Goal: Complete application form: Complete application form

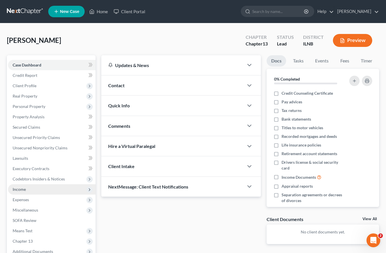
click at [22, 187] on span "Income" at bounding box center [19, 188] width 13 height 5
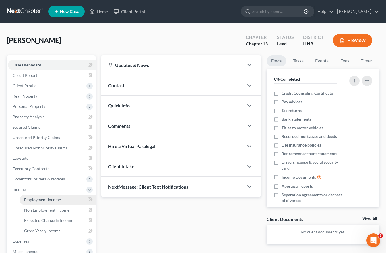
click at [37, 199] on span "Employment Income" at bounding box center [42, 199] width 37 height 5
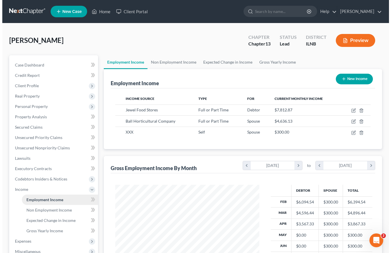
scroll to position [103, 155]
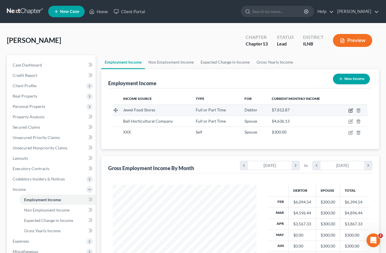
click at [349, 109] on icon "button" at bounding box center [351, 110] width 5 height 5
select select "0"
select select "3"
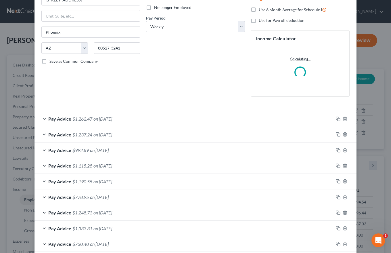
scroll to position [86, 0]
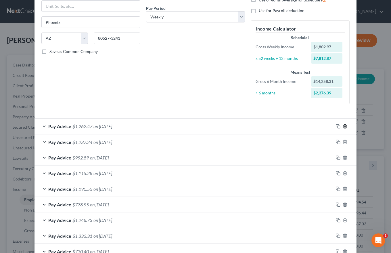
click at [343, 125] on polyline "button" at bounding box center [344, 125] width 3 height 0
click at [344, 126] on icon "button" at bounding box center [344, 126] width 5 height 5
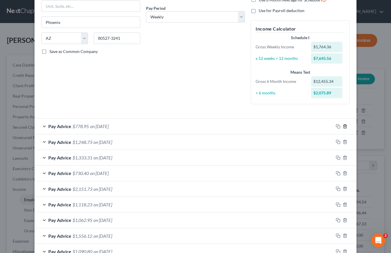
click at [344, 126] on icon "button" at bounding box center [344, 126] width 5 height 5
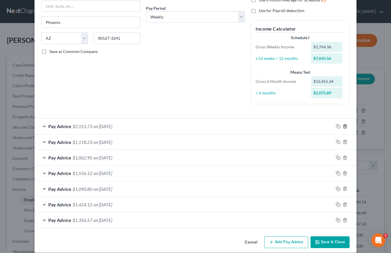
click at [344, 126] on icon "button" at bounding box center [344, 126] width 5 height 5
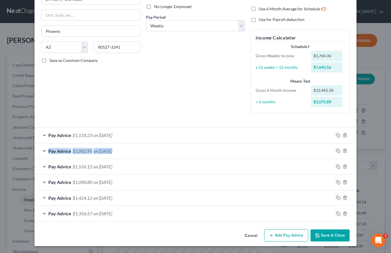
click at [344, 126] on form "Employment Type * Select Full or [DEMOGRAPHIC_DATA] Employment Self Employment …" at bounding box center [195, 85] width 308 height 272
click at [342, 134] on icon "button" at bounding box center [344, 135] width 5 height 5
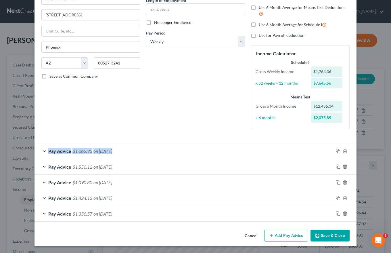
scroll to position [61, 0]
click at [342, 148] on div at bounding box center [344, 150] width 23 height 9
click at [343, 152] on icon "button" at bounding box center [344, 151] width 5 height 5
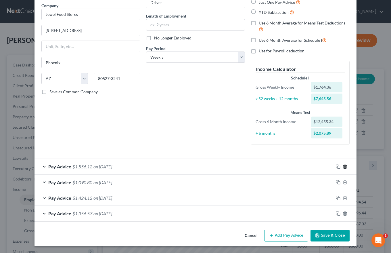
click at [343, 168] on icon "button" at bounding box center [344, 166] width 3 height 4
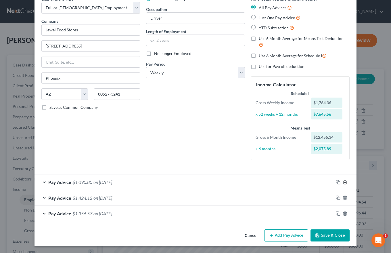
click at [344, 180] on icon "button" at bounding box center [344, 182] width 5 height 5
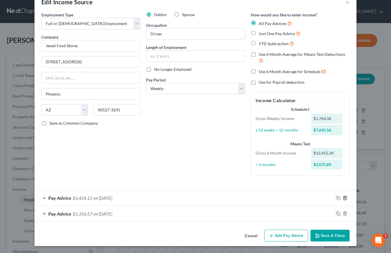
click at [343, 199] on icon "button" at bounding box center [344, 198] width 3 height 4
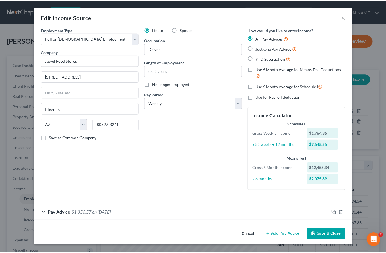
scroll to position [0, 0]
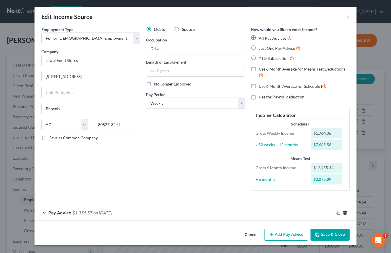
click at [343, 212] on icon "button" at bounding box center [344, 212] width 3 height 4
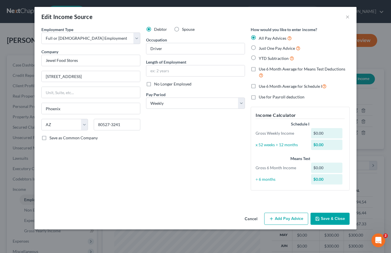
click at [182, 28] on label "Spouse" at bounding box center [188, 29] width 13 height 6
click at [184, 28] on input "Spouse" at bounding box center [186, 28] width 4 height 4
radio input "true"
click at [154, 28] on label "Debtor" at bounding box center [160, 29] width 13 height 6
click at [156, 28] on input "Debtor" at bounding box center [158, 28] width 4 height 4
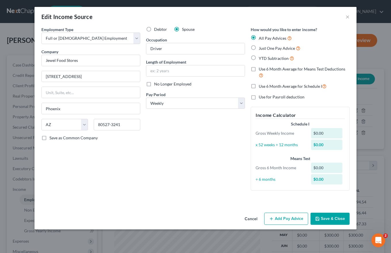
radio input "true"
click at [330, 216] on button "Save & Close" at bounding box center [329, 218] width 39 height 12
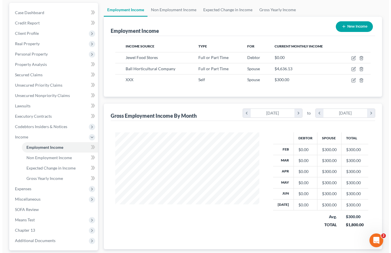
scroll to position [57, 0]
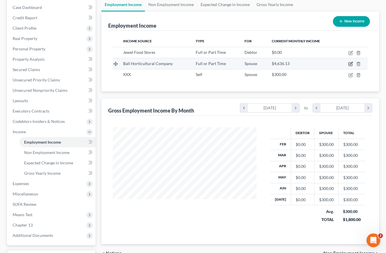
click at [349, 64] on icon "button" at bounding box center [350, 63] width 3 height 3
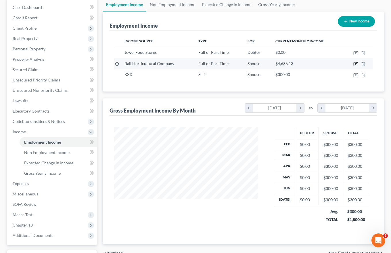
select select "0"
select select "14"
select select "2"
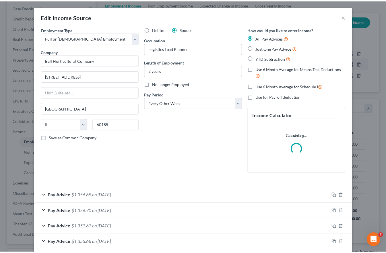
scroll to position [103, 157]
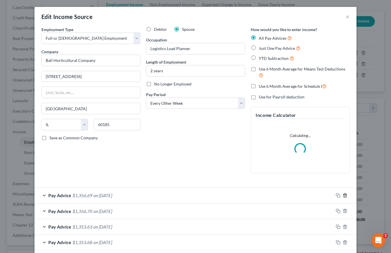
click at [344, 196] on icon "button" at bounding box center [344, 195] width 5 height 5
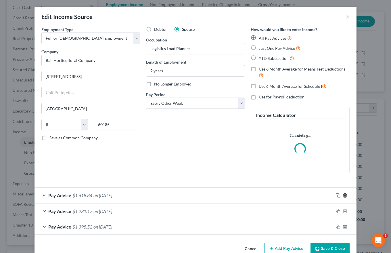
click at [344, 196] on icon "button" at bounding box center [344, 195] width 5 height 5
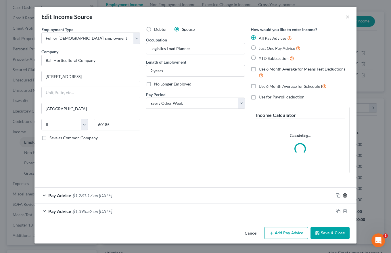
click at [344, 196] on icon "button" at bounding box center [344, 195] width 3 height 4
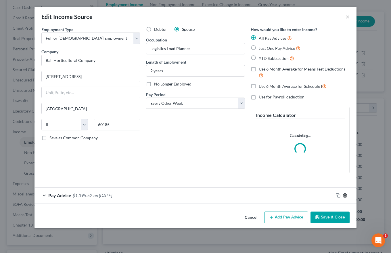
click at [344, 195] on icon "button" at bounding box center [344, 195] width 5 height 5
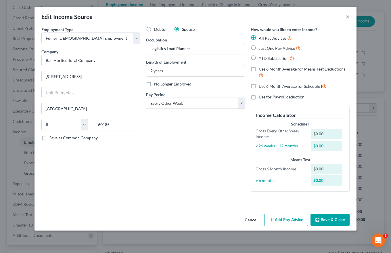
click at [346, 17] on button "×" at bounding box center [347, 16] width 4 height 7
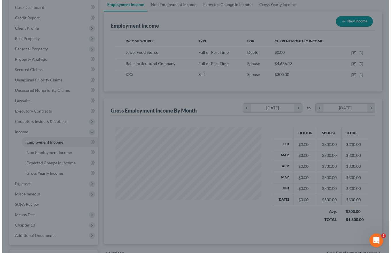
scroll to position [287195, 287143]
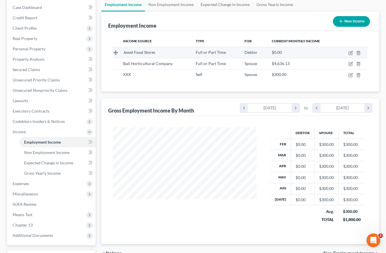
click at [143, 54] on span "Jewel Food Stores" at bounding box center [139, 52] width 32 height 5
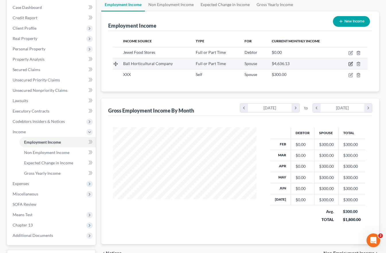
click at [351, 63] on icon "button" at bounding box center [351, 63] width 5 height 5
select select "0"
select select "14"
select select "2"
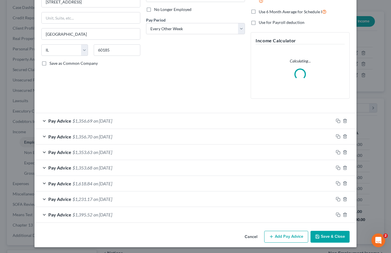
scroll to position [76, 0]
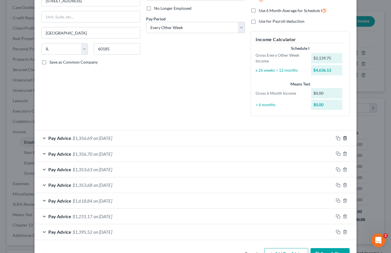
click at [343, 137] on polyline "button" at bounding box center [344, 137] width 3 height 0
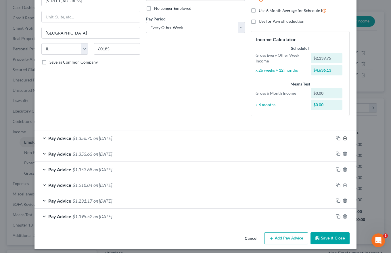
click at [343, 137] on polyline "button" at bounding box center [344, 137] width 3 height 0
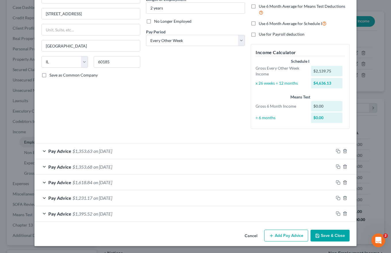
click at [342, 137] on div "Employment Type * Select Full or [DEMOGRAPHIC_DATA] Employment Self Employment …" at bounding box center [195, 51] width 314 height 174
click at [343, 152] on icon "button" at bounding box center [344, 151] width 5 height 5
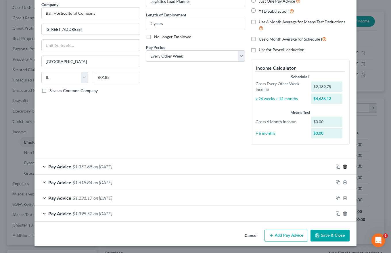
click at [342, 165] on icon "button" at bounding box center [344, 166] width 5 height 5
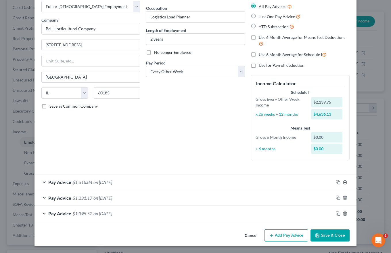
click at [345, 182] on line "button" at bounding box center [345, 182] width 0 height 1
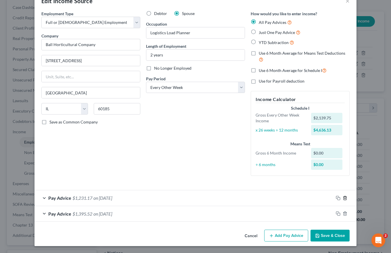
click at [344, 198] on line "button" at bounding box center [344, 197] width 0 height 1
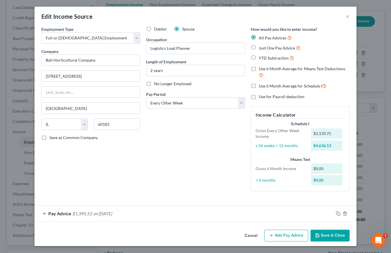
scroll to position [0, 0]
click at [343, 213] on icon "button" at bounding box center [344, 213] width 5 height 5
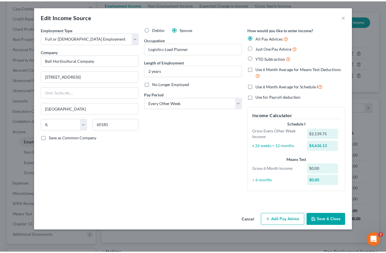
scroll to position [0, 0]
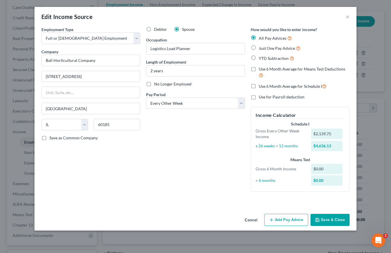
click at [335, 219] on button "Save & Close" at bounding box center [329, 219] width 39 height 12
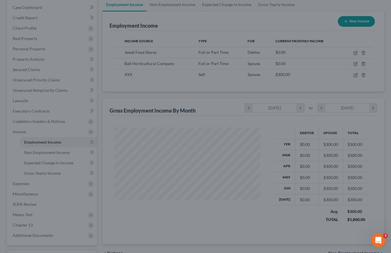
scroll to position [287195, 287143]
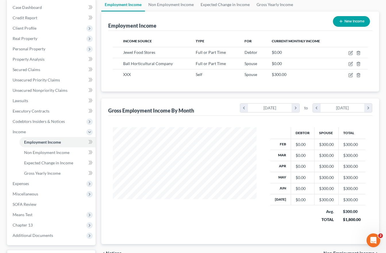
click at [357, 22] on button "New Income" at bounding box center [351, 21] width 37 height 11
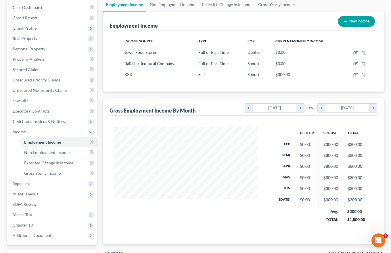
select select "0"
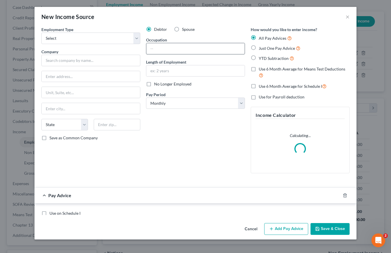
scroll to position [103, 157]
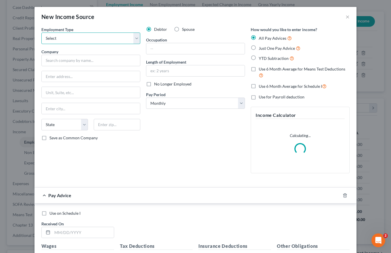
click at [58, 39] on select "Select Full or [DEMOGRAPHIC_DATA] Employment Self Employment" at bounding box center [90, 37] width 99 height 11
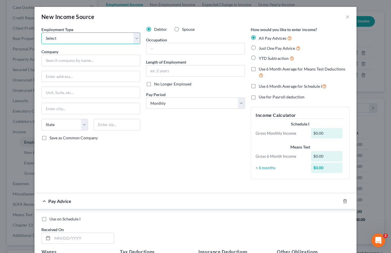
select select "0"
click at [41, 32] on select "Select Full or [DEMOGRAPHIC_DATA] Employment Self Employment" at bounding box center [90, 37] width 99 height 11
click at [51, 57] on input "text" at bounding box center [90, 60] width 99 height 11
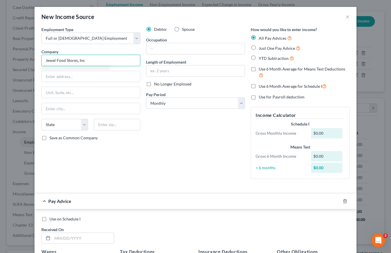
type input "Jewel Food Stores, Inc"
type input "[STREET_ADDRESS]"
type input "b"
type input "Boise"
type input "i"
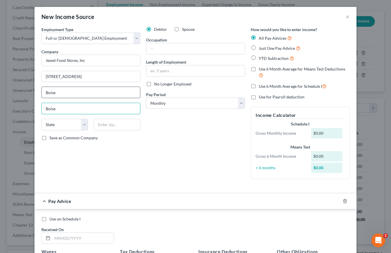
type input "Boise"
drag, startPoint x: 53, startPoint y: 91, endPoint x: 24, endPoint y: 96, distance: 29.9
click at [24, 96] on div "New Income Source × Employment Type * Select Full or [DEMOGRAPHIC_DATA] Employm…" at bounding box center [195, 126] width 391 height 253
click at [47, 126] on select "State [US_STATE] AK AR AZ CA CO CT DE DC [GEOGRAPHIC_DATA] [GEOGRAPHIC_DATA] GU…" at bounding box center [64, 124] width 47 height 11
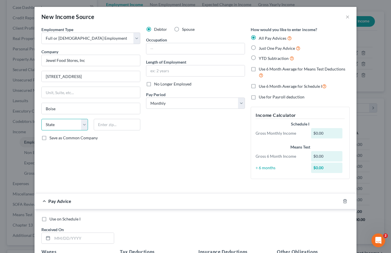
select select "13"
click at [41, 119] on select "State [US_STATE] AK AR AZ CA CO CT DE DC [GEOGRAPHIC_DATA] [GEOGRAPHIC_DATA] GU…" at bounding box center [64, 124] width 47 height 11
click at [95, 124] on input "text" at bounding box center [117, 124] width 47 height 11
type input "83706"
click at [49, 139] on label "Save as Common Company" at bounding box center [73, 138] width 48 height 6
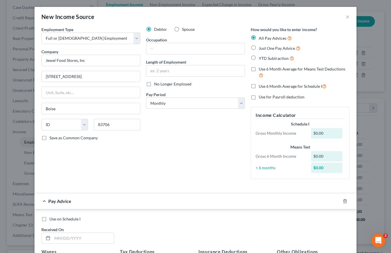
click at [52, 138] on input "Save as Common Company" at bounding box center [54, 137] width 4 height 4
checkbox input "true"
click at [146, 47] on input "text" at bounding box center [195, 48] width 98 height 11
type input "Driver"
click at [162, 72] on input "text" at bounding box center [195, 70] width 98 height 11
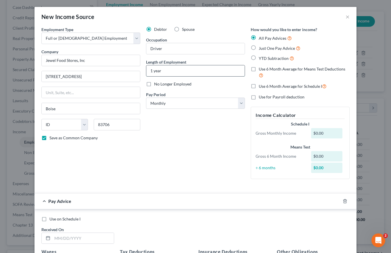
type input "1 year"
click at [237, 102] on select "Select Monthly Twice Monthly Every Other Week Weekly" at bounding box center [195, 102] width 99 height 11
select select "3"
click at [146, 97] on select "Select Monthly Twice Monthly Every Other Week Weekly" at bounding box center [195, 102] width 99 height 11
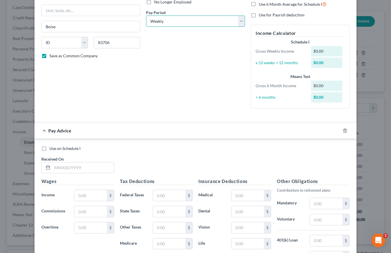
scroll to position [86, 0]
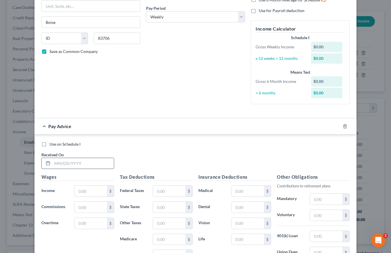
click at [52, 159] on input "text" at bounding box center [82, 163] width 61 height 11
type input "[DATE]"
click at [79, 192] on input "text" at bounding box center [90, 190] width 32 height 11
type input "376.00"
drag, startPoint x: 91, startPoint y: 191, endPoint x: 59, endPoint y: 190, distance: 32.8
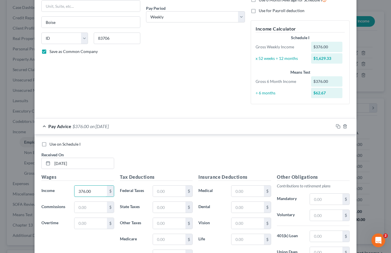
click at [59, 190] on div "Income * 376.00 $" at bounding box center [77, 190] width 78 height 11
type input "968.26"
click at [84, 224] on input "text" at bounding box center [90, 222] width 32 height 11
click at [76, 224] on input "text" at bounding box center [90, 222] width 32 height 11
type input "543.86"
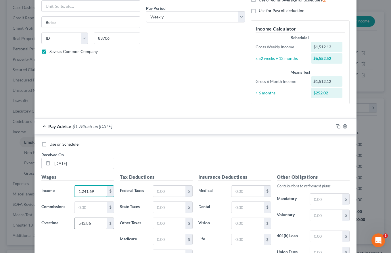
type input "1,241.69"
click at [76, 223] on input "text" at bounding box center [90, 222] width 32 height 11
type input "167.73"
click at [157, 190] on input "text" at bounding box center [169, 190] width 32 height 11
type input "105.60"
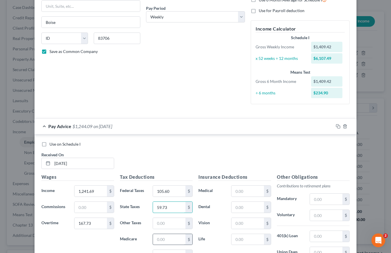
type input "59.73"
click at [155, 241] on input "text" at bounding box center [169, 239] width 32 height 11
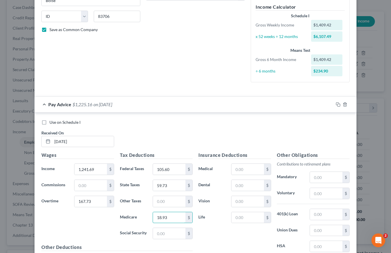
scroll to position [144, 0]
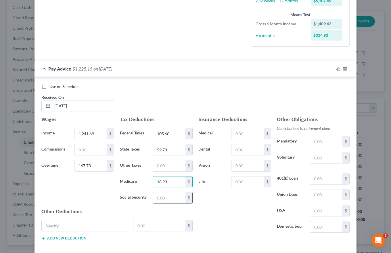
type input "18.93"
click at [156, 200] on input "text" at bounding box center [169, 197] width 32 height 11
type input "80.94"
click at [234, 132] on input "text" at bounding box center [247, 133] width 32 height 11
type input "92.58"
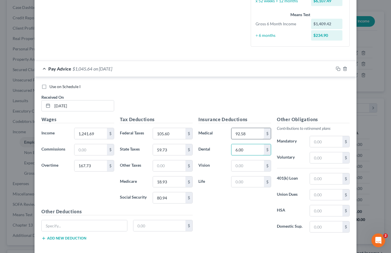
type input "6.00"
type input "6.54"
type input "3.93"
type input "98.66"
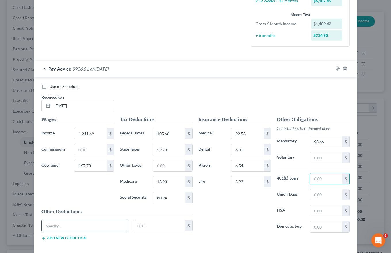
click at [42, 226] on input "text" at bounding box center [84, 225] width 85 height 11
type input "Long Term Disability"
click at [136, 224] on input "text" at bounding box center [159, 225] width 52 height 11
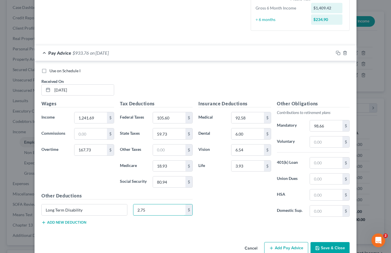
scroll to position [172, 0]
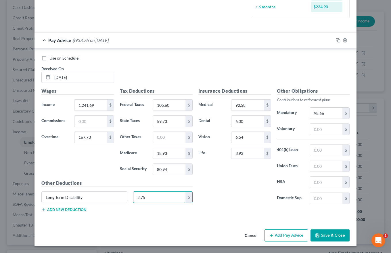
type input "2.75"
click at [71, 209] on button "Add new deduction" at bounding box center [63, 209] width 45 height 5
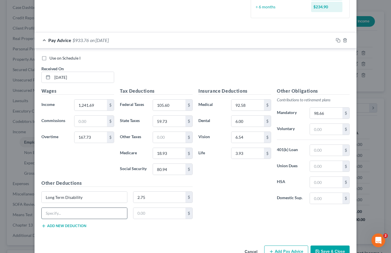
click at [46, 213] on input "text" at bounding box center [84, 212] width 85 height 11
type input "Child Life Ins"
click at [138, 213] on input "text" at bounding box center [159, 212] width 52 height 11
type input "0.19"
click at [74, 225] on button "Add new deduction" at bounding box center [63, 225] width 45 height 5
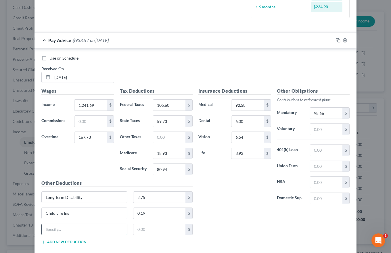
click at [53, 229] on input "text" at bounding box center [84, 229] width 85 height 11
type input "[MEDICAL_DATA]"
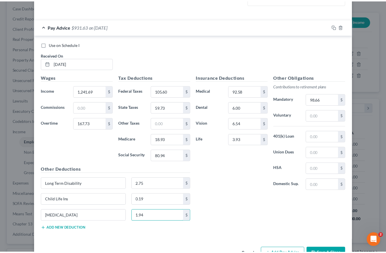
scroll to position [204, 0]
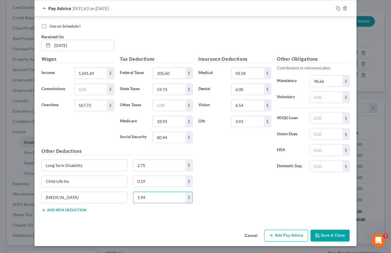
type input "1.94"
click at [324, 234] on button "Save & Close" at bounding box center [329, 235] width 39 height 12
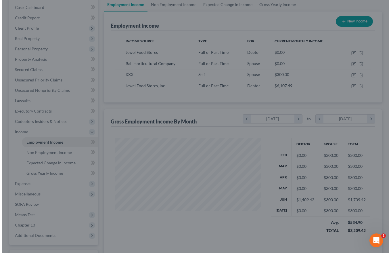
scroll to position [287195, 287143]
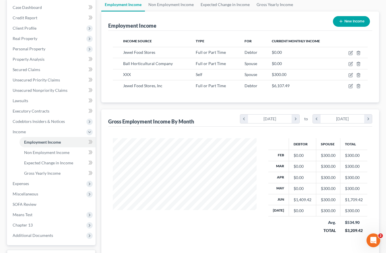
click at [353, 20] on button "New Income" at bounding box center [351, 21] width 37 height 11
select select "0"
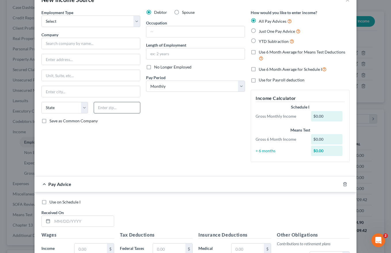
scroll to position [0, 0]
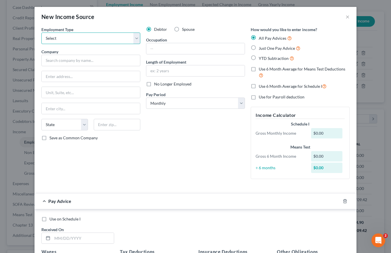
click at [134, 37] on select "Select Full or [DEMOGRAPHIC_DATA] Employment Self Employment" at bounding box center [90, 37] width 99 height 11
select select "0"
click at [41, 32] on select "Select Full or [DEMOGRAPHIC_DATA] Employment Self Employment" at bounding box center [90, 37] width 99 height 11
click at [52, 59] on input "text" at bounding box center [90, 60] width 99 height 11
click at [45, 59] on input "text" at bounding box center [90, 60] width 99 height 11
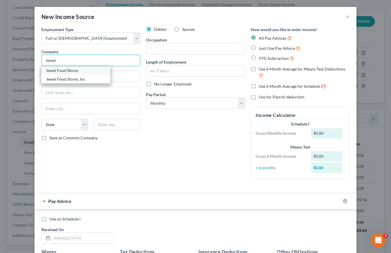
type input "Jewel Food Stores, Inc"
type input "[STREET_ADDRESS]"
type input "Boise"
select select "13"
type input "83706"
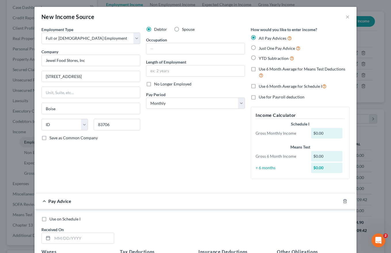
click at [49, 139] on label "Save as Common Company" at bounding box center [73, 138] width 48 height 6
click at [52, 138] on input "Save as Common Company" at bounding box center [54, 137] width 4 height 4
checkbox input "true"
click at [152, 46] on input "text" at bounding box center [195, 48] width 98 height 11
type input "Driver"
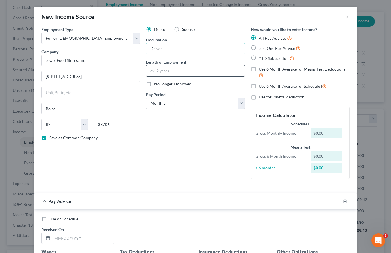
click at [160, 70] on input "text" at bounding box center [195, 70] width 98 height 11
click at [149, 70] on input "text" at bounding box center [195, 70] width 98 height 11
type input "1 year"
click at [153, 104] on select "Select Monthly Twice Monthly Every Other Week Weekly" at bounding box center [195, 102] width 99 height 11
select select "3"
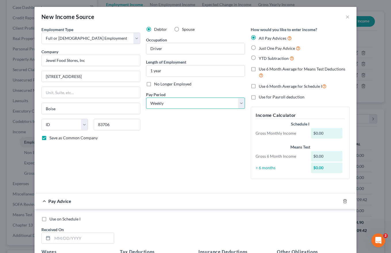
click at [146, 97] on select "Select Monthly Twice Monthly Every Other Week Weekly" at bounding box center [195, 102] width 99 height 11
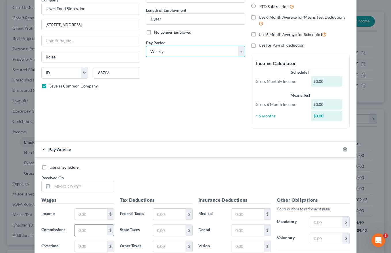
scroll to position [115, 0]
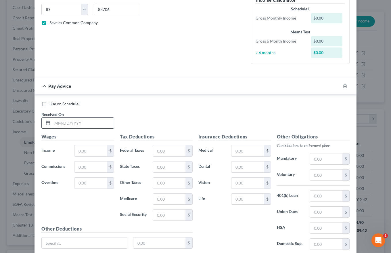
click at [54, 123] on input "text" at bounding box center [82, 123] width 61 height 11
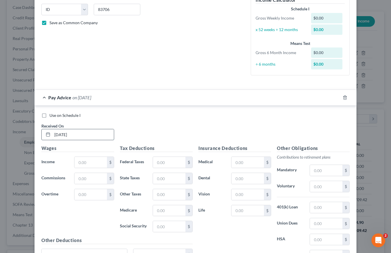
type input "[DATE]"
type input "1,241.69"
click at [76, 195] on input "text" at bounding box center [90, 194] width 32 height 11
type input "167.73"
click at [156, 162] on input "text" at bounding box center [169, 162] width 32 height 11
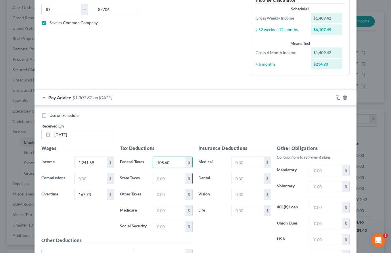
type input "105.60"
click at [154, 176] on input "text" at bounding box center [169, 178] width 32 height 11
type input "59.73"
type input "18.93"
type input "80.94"
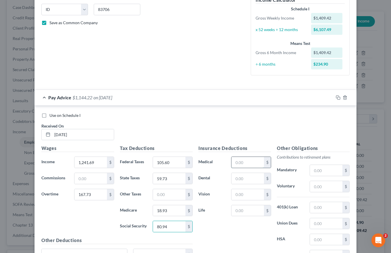
click at [232, 162] on input "text" at bounding box center [247, 162] width 32 height 11
type input "92.58"
type input "6.00"
type input "6.54"
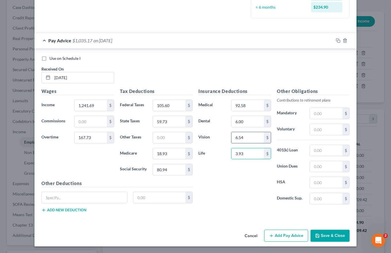
scroll to position [172, 0]
type input "3.93"
click at [60, 208] on button "Add new deduction" at bounding box center [63, 209] width 45 height 5
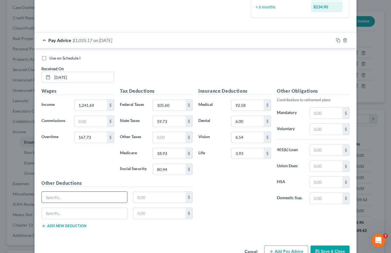
click at [43, 197] on input "text" at bounding box center [84, 196] width 85 height 11
type input "Long Term Disability"
drag, startPoint x: 135, startPoint y: 196, endPoint x: 138, endPoint y: 197, distance: 3.0
click at [135, 196] on input "text" at bounding box center [159, 196] width 52 height 11
type input "2.75"
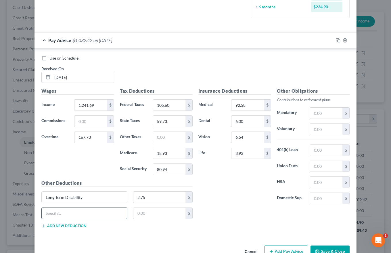
click at [61, 214] on input "text" at bounding box center [84, 212] width 85 height 11
type input "Child Life Ins"
click at [136, 214] on input "text" at bounding box center [159, 212] width 52 height 11
type input "0.19"
click at [70, 225] on button "Add new deduction" at bounding box center [63, 225] width 45 height 5
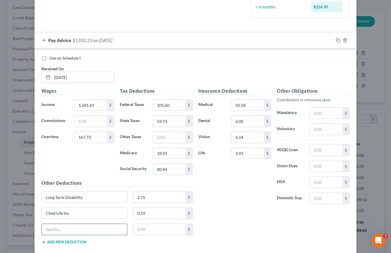
click at [52, 229] on input "text" at bounding box center [84, 229] width 85 height 11
type input "[MEDICAL_DATA]"
type input "1.94"
click at [313, 114] on input "text" at bounding box center [326, 112] width 32 height 11
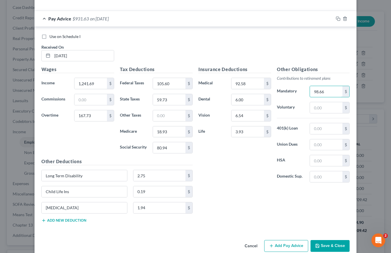
scroll to position [204, 0]
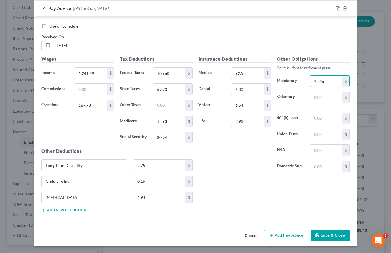
type input "98.66"
click at [290, 234] on button "Add Pay Advice" at bounding box center [286, 235] width 44 height 12
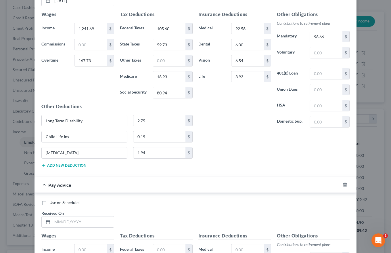
scroll to position [319, 0]
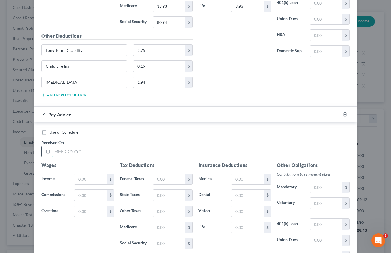
click at [54, 152] on input "text" at bounding box center [82, 151] width 61 height 11
type input "[DATE]"
click at [78, 179] on input "text" at bounding box center [90, 179] width 32 height 11
type input "1,403.61"
click at [80, 209] on input "text" at bounding box center [90, 210] width 32 height 11
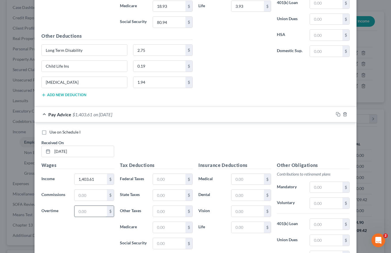
drag, startPoint x: 76, startPoint y: 211, endPoint x: 103, endPoint y: 211, distance: 27.6
click at [103, 211] on input "text" at bounding box center [90, 210] width 32 height 11
type input "431.01"
click at [157, 176] on input "text" at bounding box center [169, 179] width 32 height 11
type input "191.20"
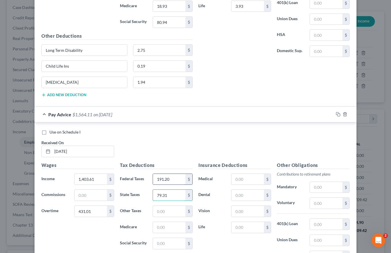
type input "79.31"
type input "25.09"
type input "107.29"
click at [234, 180] on input "text" at bounding box center [247, 179] width 32 height 11
type input "128.42"
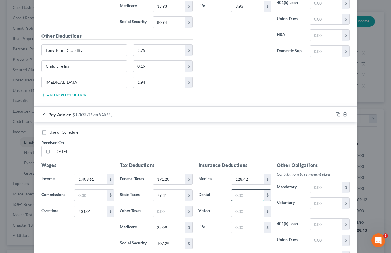
click at [235, 194] on input "text" at bounding box center [247, 194] width 32 height 11
type input "6.00"
type input "6.54"
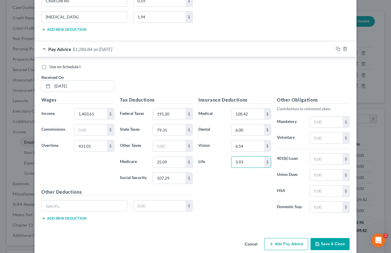
scroll to position [393, 0]
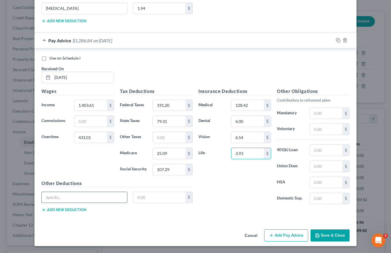
type input "3.93"
click at [58, 199] on input "text" at bounding box center [84, 197] width 85 height 11
type input "Long Term Disability"
click at [136, 194] on input "text" at bounding box center [159, 197] width 52 height 11
type input "2.75"
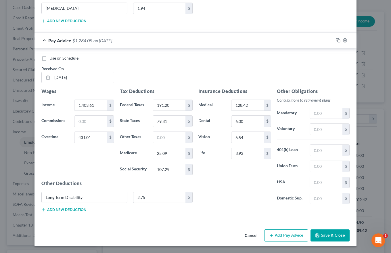
click at [68, 210] on button "Add new deduction" at bounding box center [63, 209] width 45 height 5
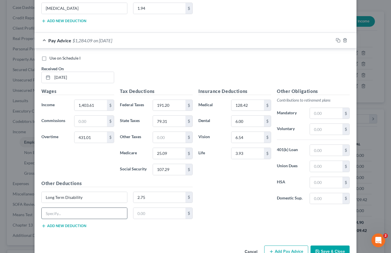
click at [54, 214] on input "text" at bounding box center [84, 212] width 85 height 11
type input "Child Life Ins"
click at [134, 213] on input "text" at bounding box center [159, 212] width 52 height 11
type input "0.19"
click at [59, 226] on button "Add new deduction" at bounding box center [63, 225] width 45 height 5
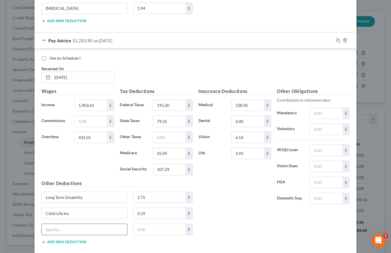
click at [48, 232] on input "text" at bounding box center [84, 229] width 85 height 11
type input "[MEDICAL_DATA]"
type input "1.94"
click at [313, 114] on input "text" at bounding box center [326, 113] width 32 height 11
type input "92.58"
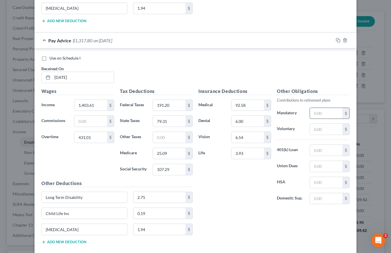
drag, startPoint x: 309, startPoint y: 113, endPoint x: 318, endPoint y: 115, distance: 9.1
click at [310, 113] on input "text" at bounding box center [326, 113] width 32 height 11
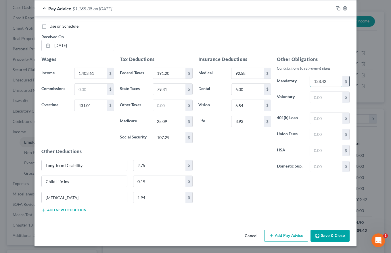
scroll to position [425, 0]
type input "128.42"
click at [292, 233] on button "Add Pay Advice" at bounding box center [286, 235] width 44 height 12
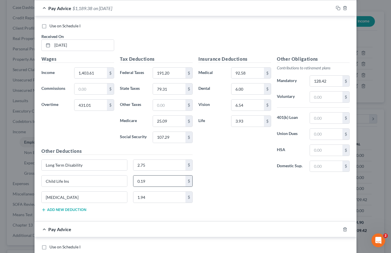
scroll to position [511, 0]
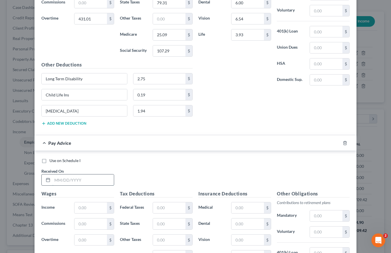
click at [52, 178] on input "text" at bounding box center [82, 179] width 61 height 11
type input "[DATE]"
type input "1,843.57"
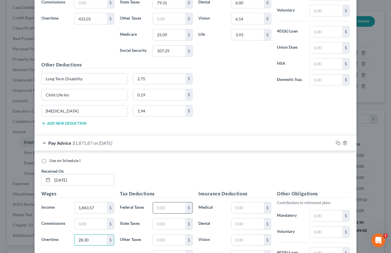
type input "28.30"
click at [154, 207] on input "text" at bounding box center [169, 207] width 32 height 11
type input "198.82"
type input "81.02"
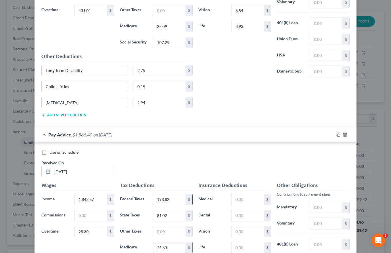
type input "25.63"
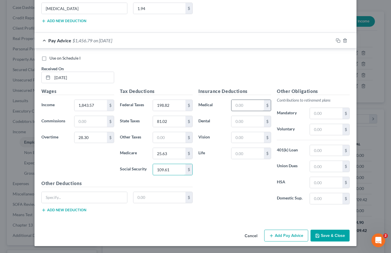
type input "109.61"
click at [239, 105] on input "text" at bounding box center [247, 105] width 32 height 11
type input "92.58"
type input "6.00"
type input "6.54"
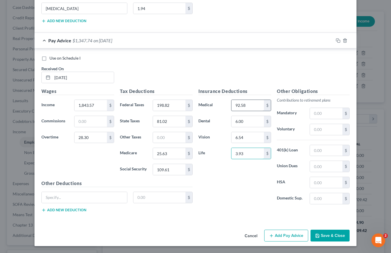
type input "3.93"
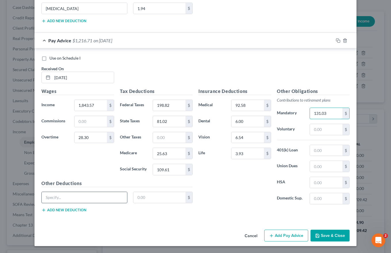
type input "131.03"
click at [50, 198] on input "text" at bounding box center [84, 197] width 85 height 11
type input "Long Term Disability"
click at [136, 195] on input "text" at bounding box center [159, 197] width 52 height 11
type input "2.75"
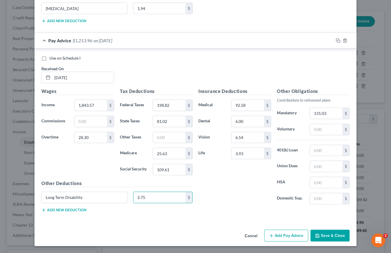
click at [61, 209] on button "Add new deduction" at bounding box center [63, 209] width 45 height 5
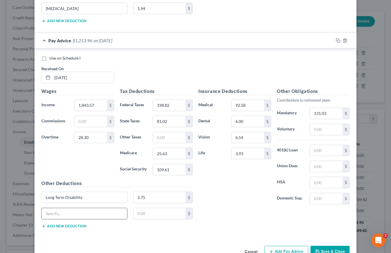
click at [55, 214] on input "text" at bounding box center [84, 213] width 85 height 11
type input "Child Life Ins"
click at [134, 213] on input "text" at bounding box center [159, 213] width 52 height 11
type input "0.19"
click at [70, 224] on button "Add new deduction" at bounding box center [63, 226] width 45 height 5
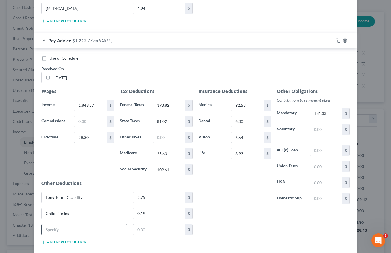
click at [51, 230] on input "text" at bounding box center [84, 229] width 85 height 11
type input "[MEDICAL_DATA]"
type input "1.94"
click at [313, 167] on input "text" at bounding box center [326, 166] width 32 height 11
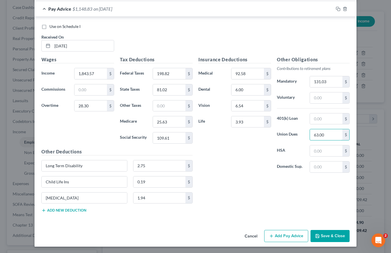
scroll to position [646, 0]
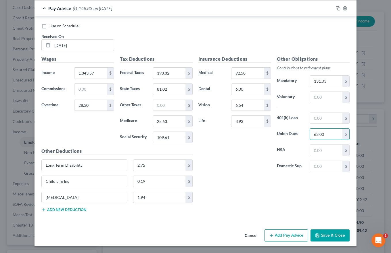
type input "63.00"
click at [279, 234] on button "Add Pay Advice" at bounding box center [286, 235] width 44 height 12
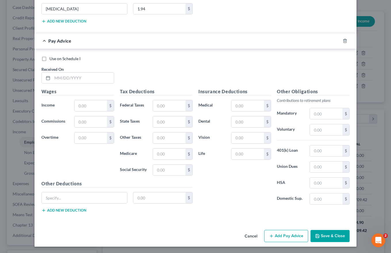
scroll to position [834, 0]
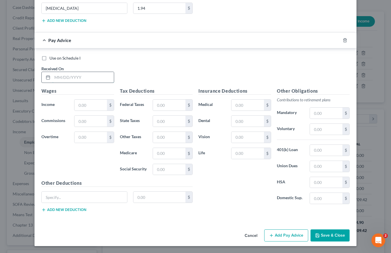
drag, startPoint x: 52, startPoint y: 74, endPoint x: 58, endPoint y: 75, distance: 5.8
click at [52, 74] on input "text" at bounding box center [82, 77] width 61 height 11
type input "[DATE]"
click at [78, 106] on input "text" at bounding box center [90, 104] width 32 height 11
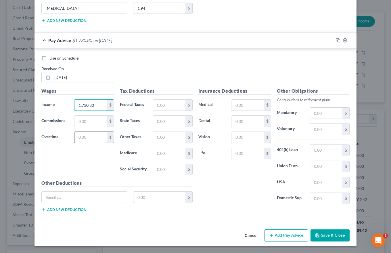
type input "1,730.80"
click at [77, 136] on input "text" at bounding box center [90, 137] width 32 height 11
type input "51.70"
click at [154, 104] on input "text" at bounding box center [169, 104] width 32 height 11
type input "180.54"
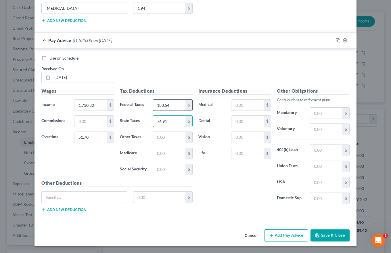
type input "76.91"
type input "24.34"
type input "104.04"
click at [232, 104] on input "text" at bounding box center [247, 104] width 32 height 11
click at [234, 105] on input "text" at bounding box center [247, 104] width 32 height 11
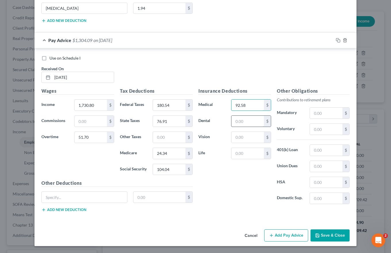
type input "92.58"
click at [231, 122] on input "text" at bounding box center [247, 120] width 32 height 11
type input "6.00"
type input "6.54"
type input "3.93"
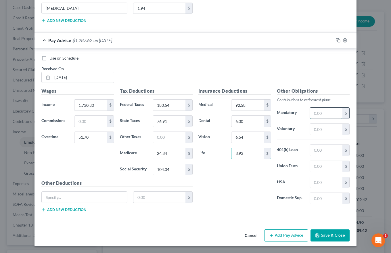
click at [315, 111] on input "text" at bounding box center [326, 112] width 32 height 11
type input "124.78"
click at [50, 201] on input "text" at bounding box center [84, 196] width 85 height 11
type input "Long Term Disability"
click at [136, 195] on input "text" at bounding box center [159, 196] width 52 height 11
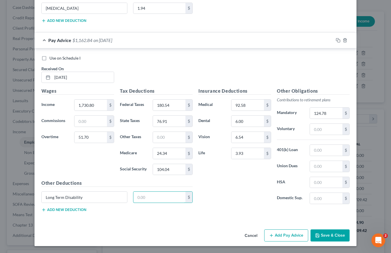
type input "2.75"
click at [67, 208] on button "Add new deduction" at bounding box center [63, 209] width 45 height 5
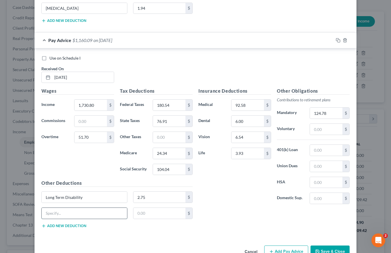
click at [51, 216] on input "text" at bounding box center [84, 212] width 85 height 11
type input "Child Life Ins"
click at [135, 211] on input "text" at bounding box center [159, 212] width 52 height 11
type input "0.19"
click at [68, 225] on button "Add new deduction" at bounding box center [63, 225] width 45 height 5
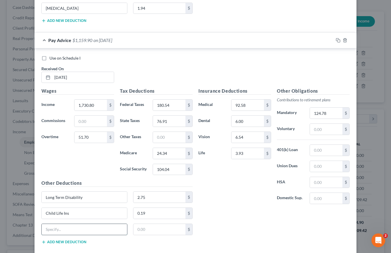
click at [43, 225] on input "text" at bounding box center [84, 229] width 85 height 11
type input "[MEDICAL_DATA]"
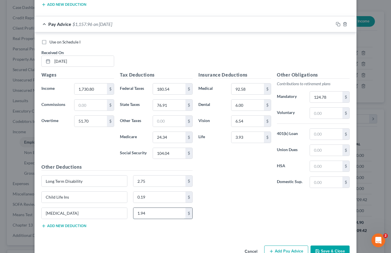
scroll to position [866, 0]
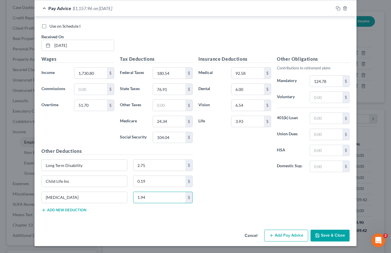
type input "1.94"
click at [277, 232] on button "Add Pay Advice" at bounding box center [286, 235] width 44 height 12
